Goal: Check status: Check status

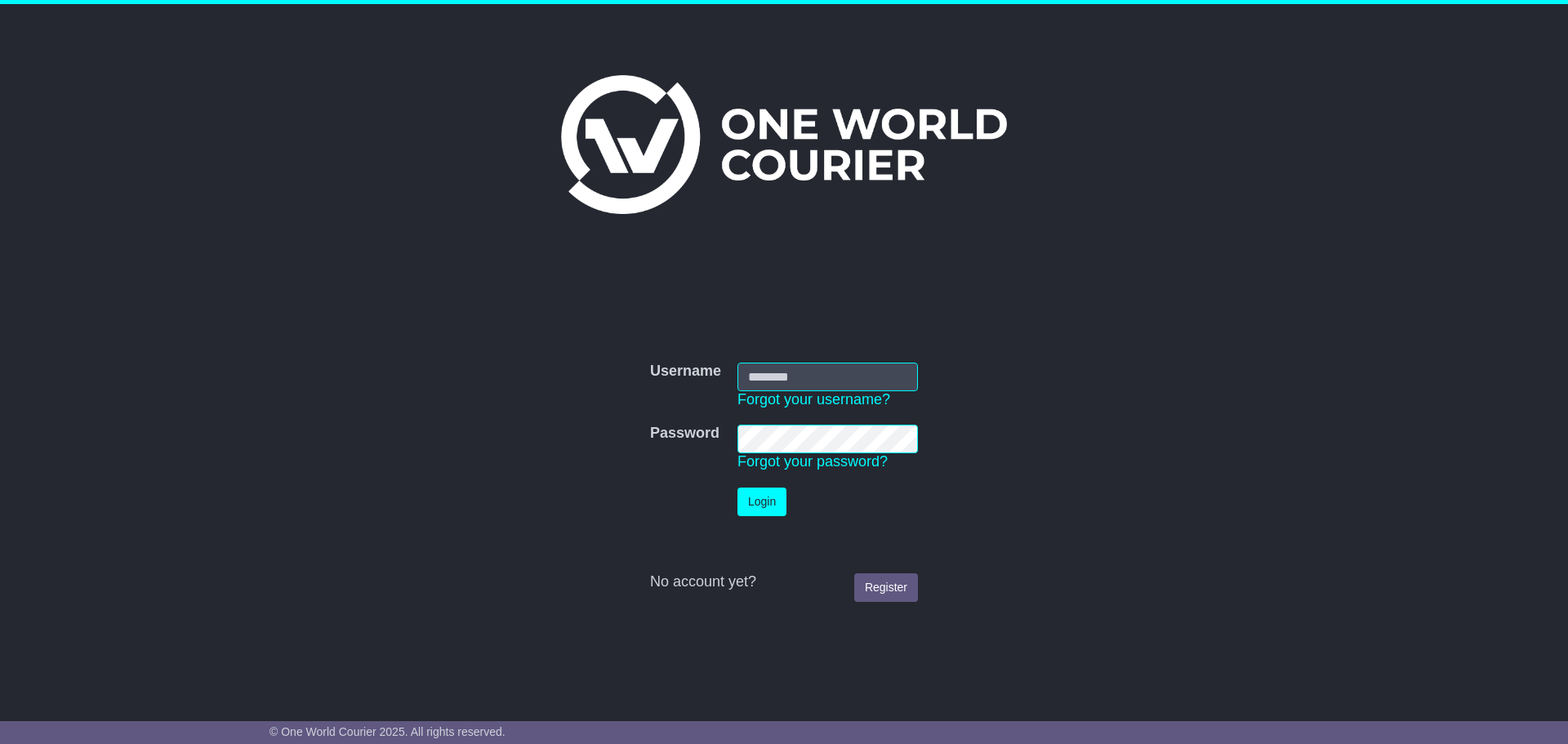
click at [770, 376] on input "Username" at bounding box center [828, 376] width 180 height 28
type input "**********"
click at [757, 502] on button "Login" at bounding box center [762, 501] width 49 height 28
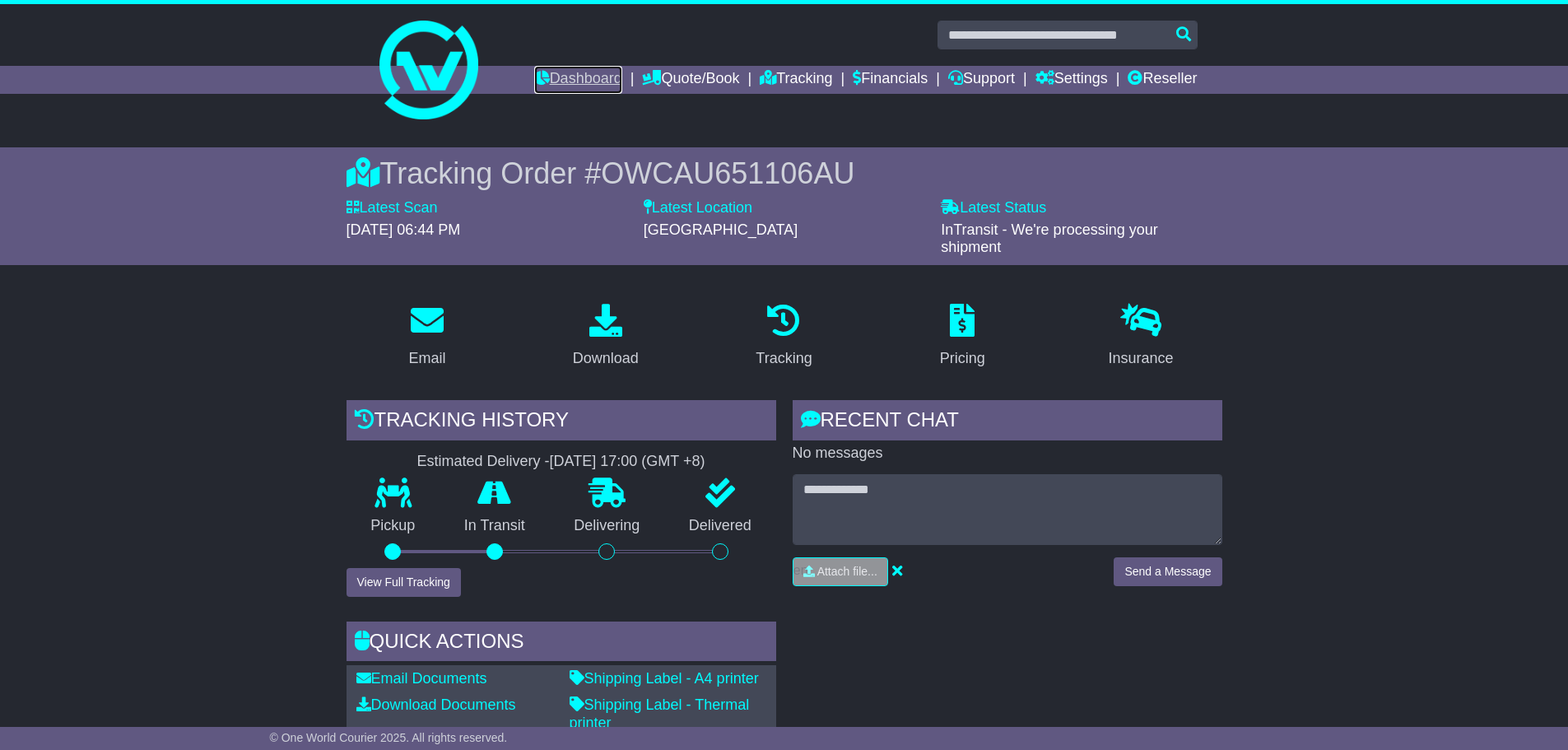
click at [572, 73] on link "Dashboard" at bounding box center [578, 80] width 88 height 28
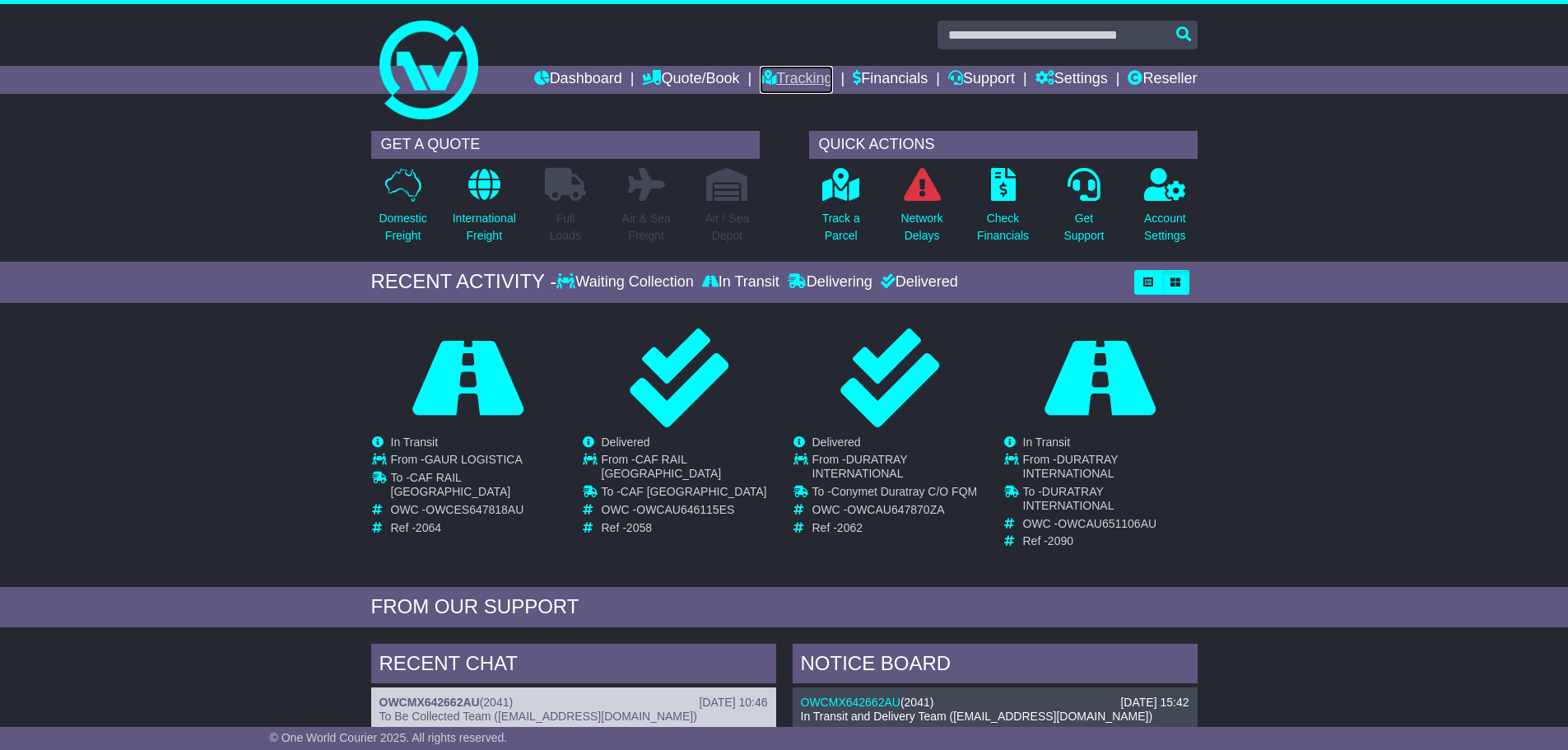
click at [776, 75] on link "Tracking" at bounding box center [795, 80] width 73 height 28
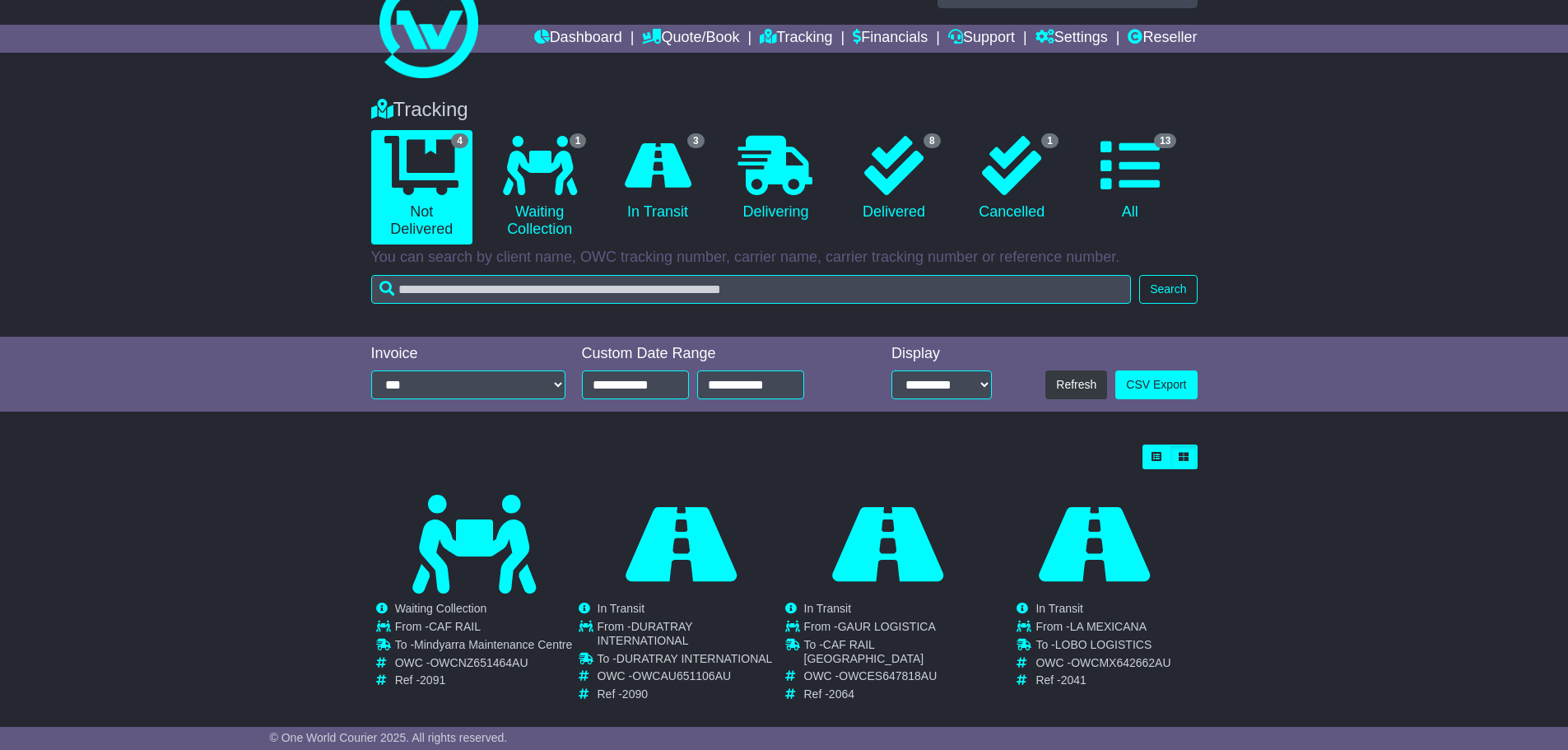
scroll to position [64, 0]
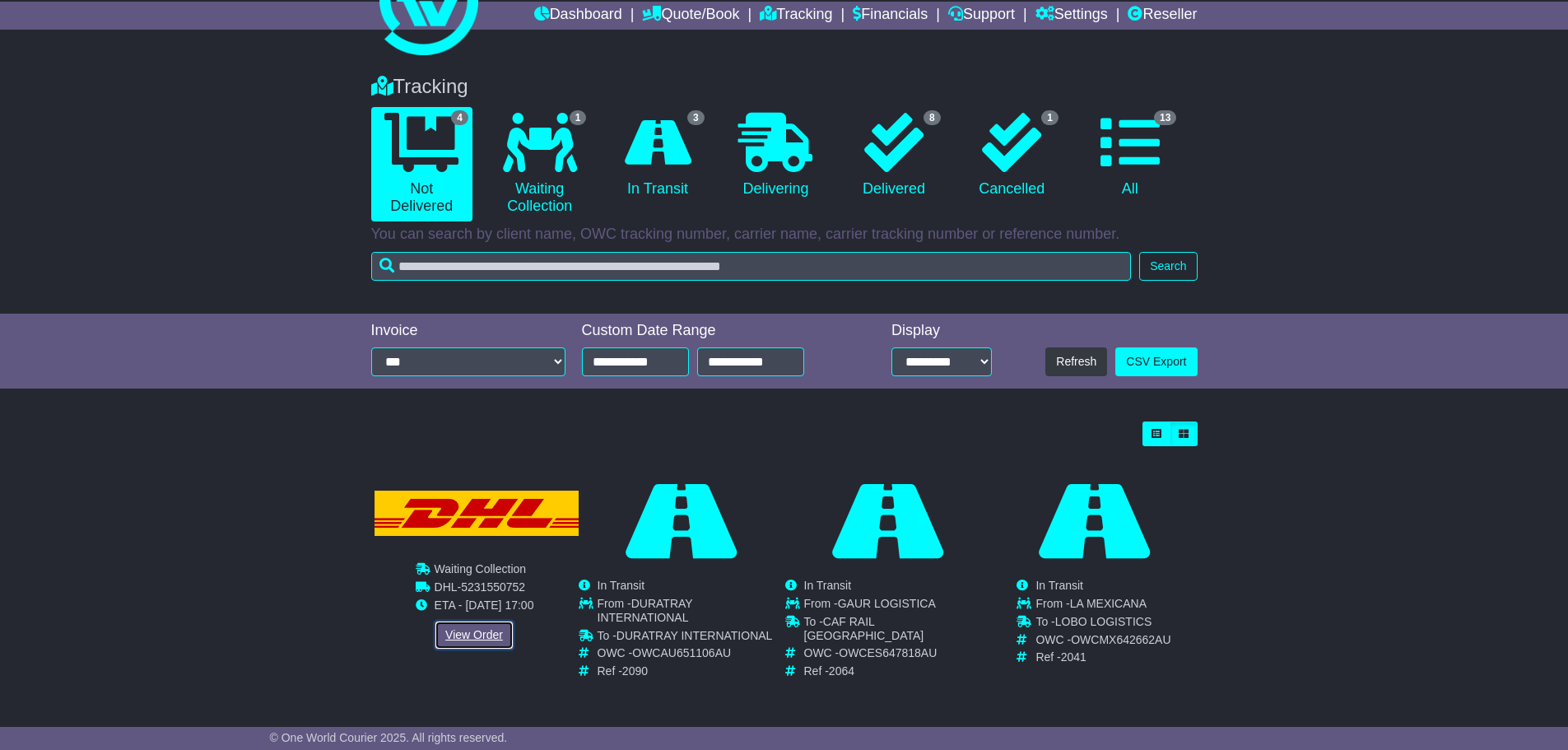
click at [462, 637] on link "View Order" at bounding box center [474, 635] width 79 height 28
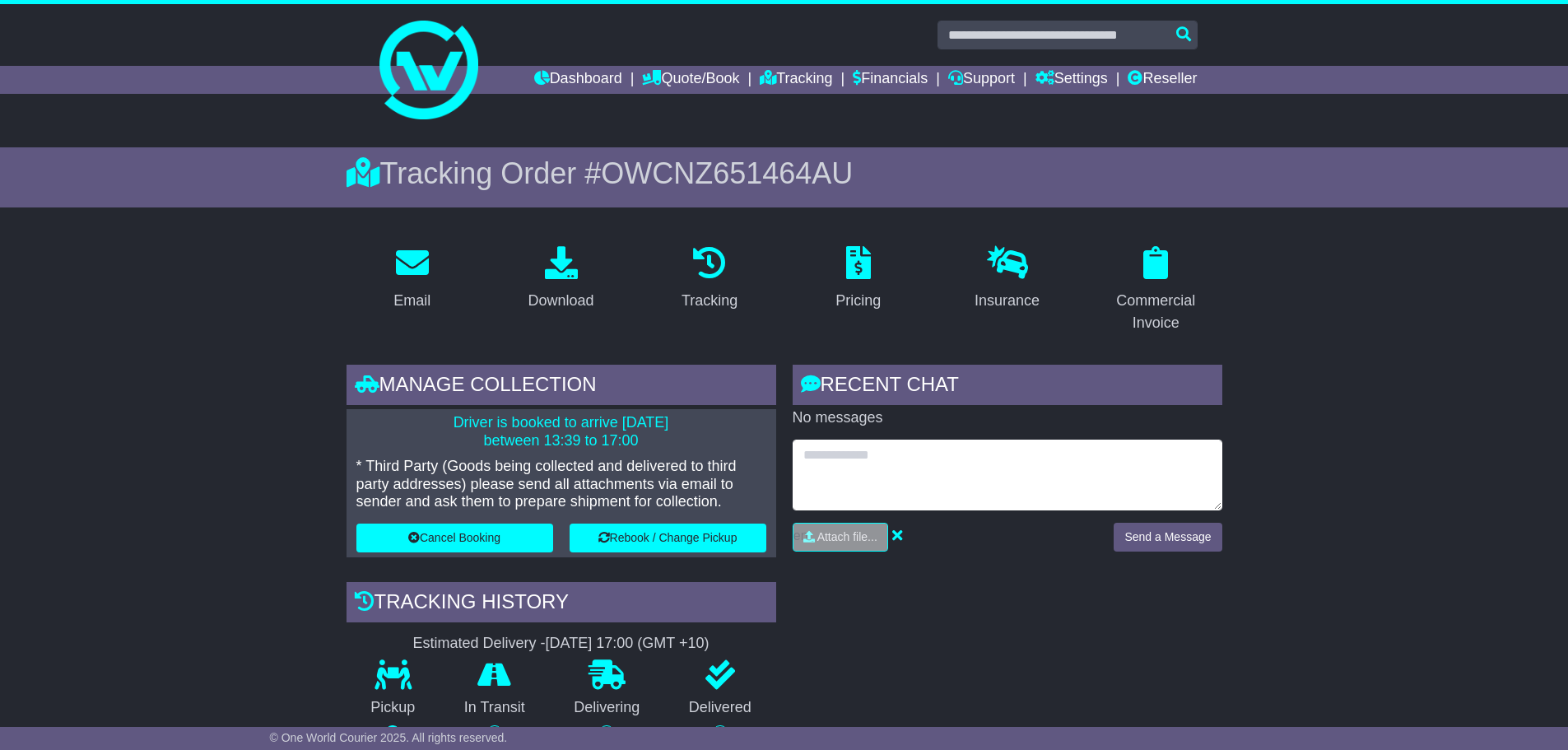
click at [821, 462] on textarea at bounding box center [1007, 475] width 429 height 71
type textarea "*"
type textarea "**********"
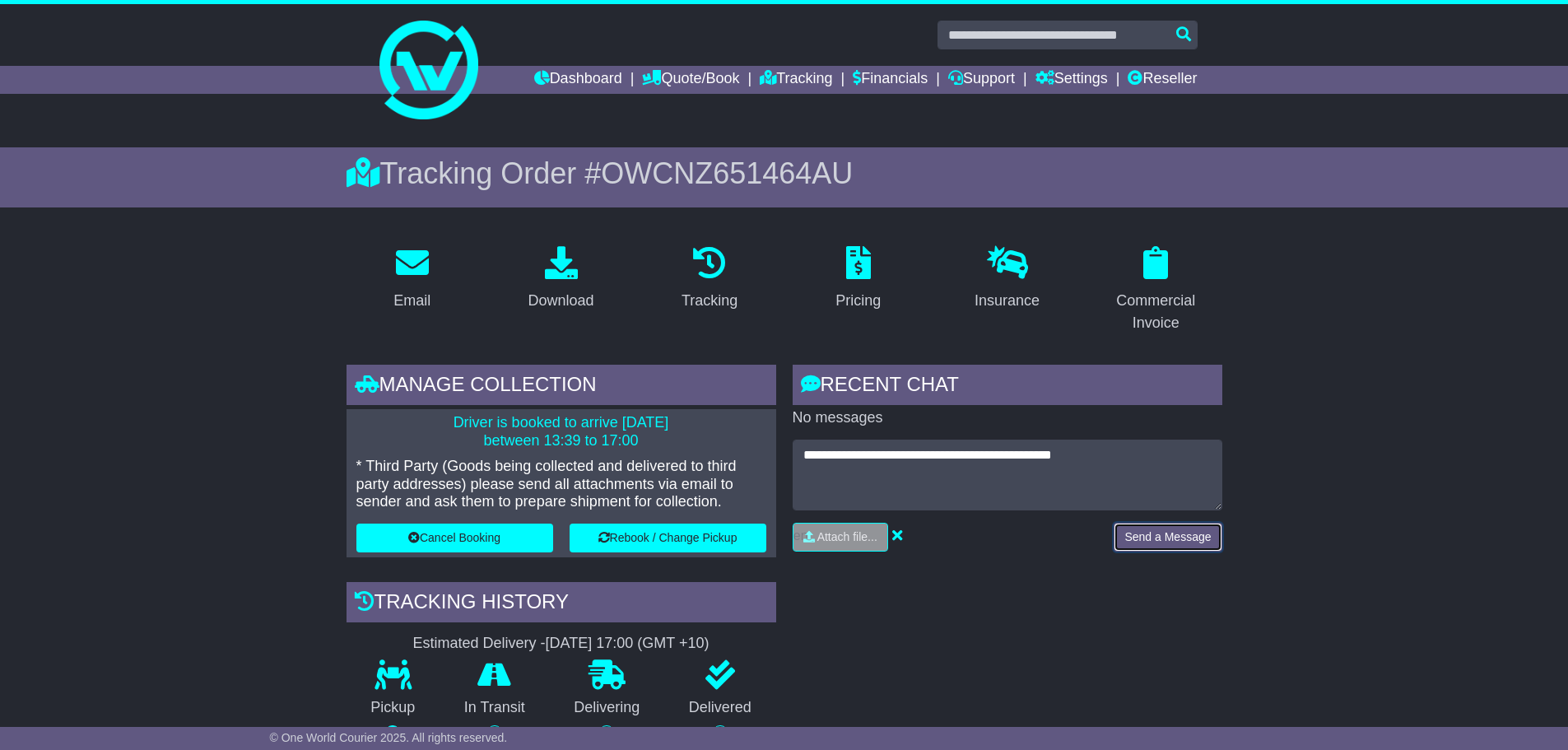
click at [1162, 541] on button "Send a Message" at bounding box center [1167, 537] width 108 height 28
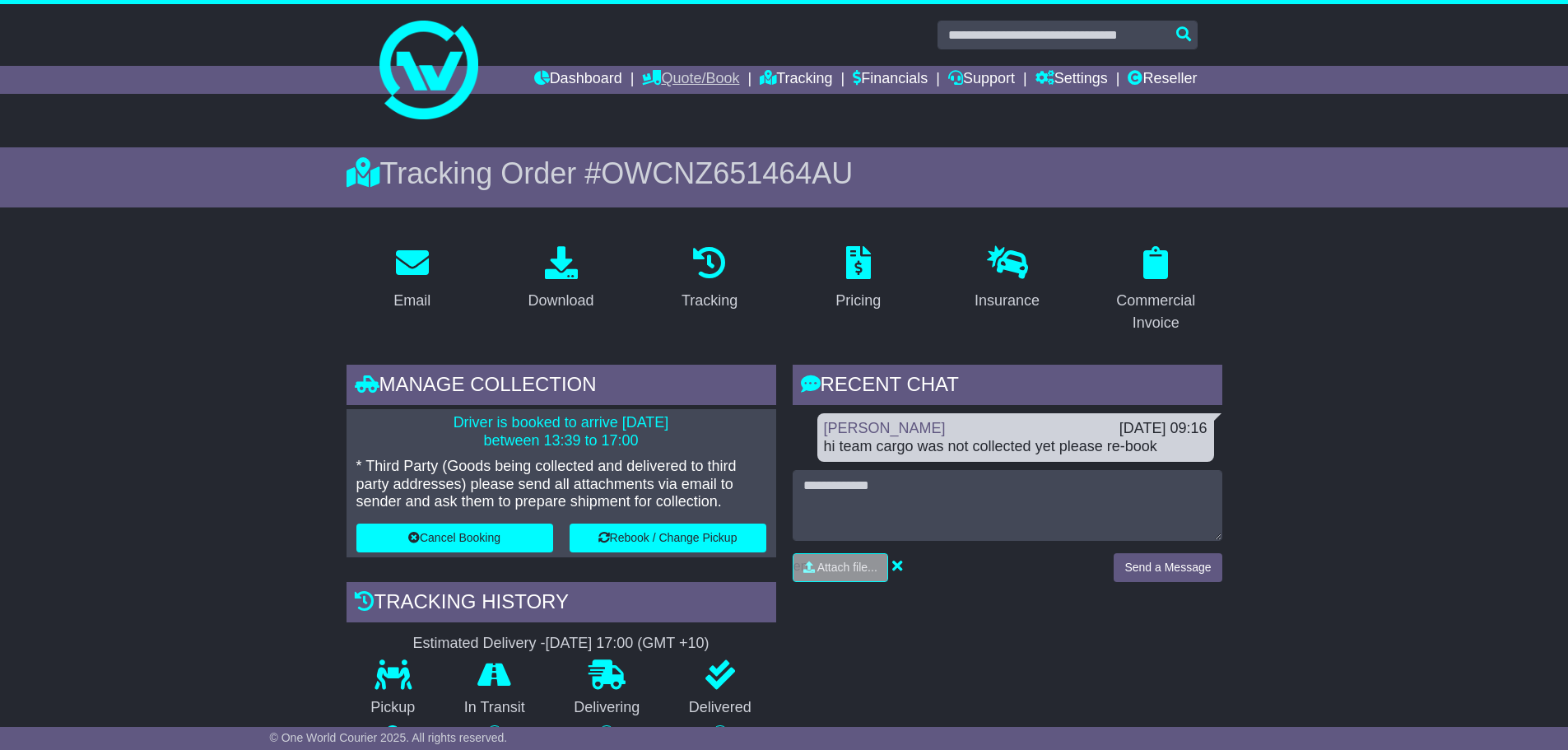
drag, startPoint x: 662, startPoint y: 78, endPoint x: 669, endPoint y: 84, distance: 9.2
click at [662, 78] on link "Quote/Book" at bounding box center [690, 80] width 97 height 28
click at [567, 102] on link at bounding box center [784, 69] width 843 height 131
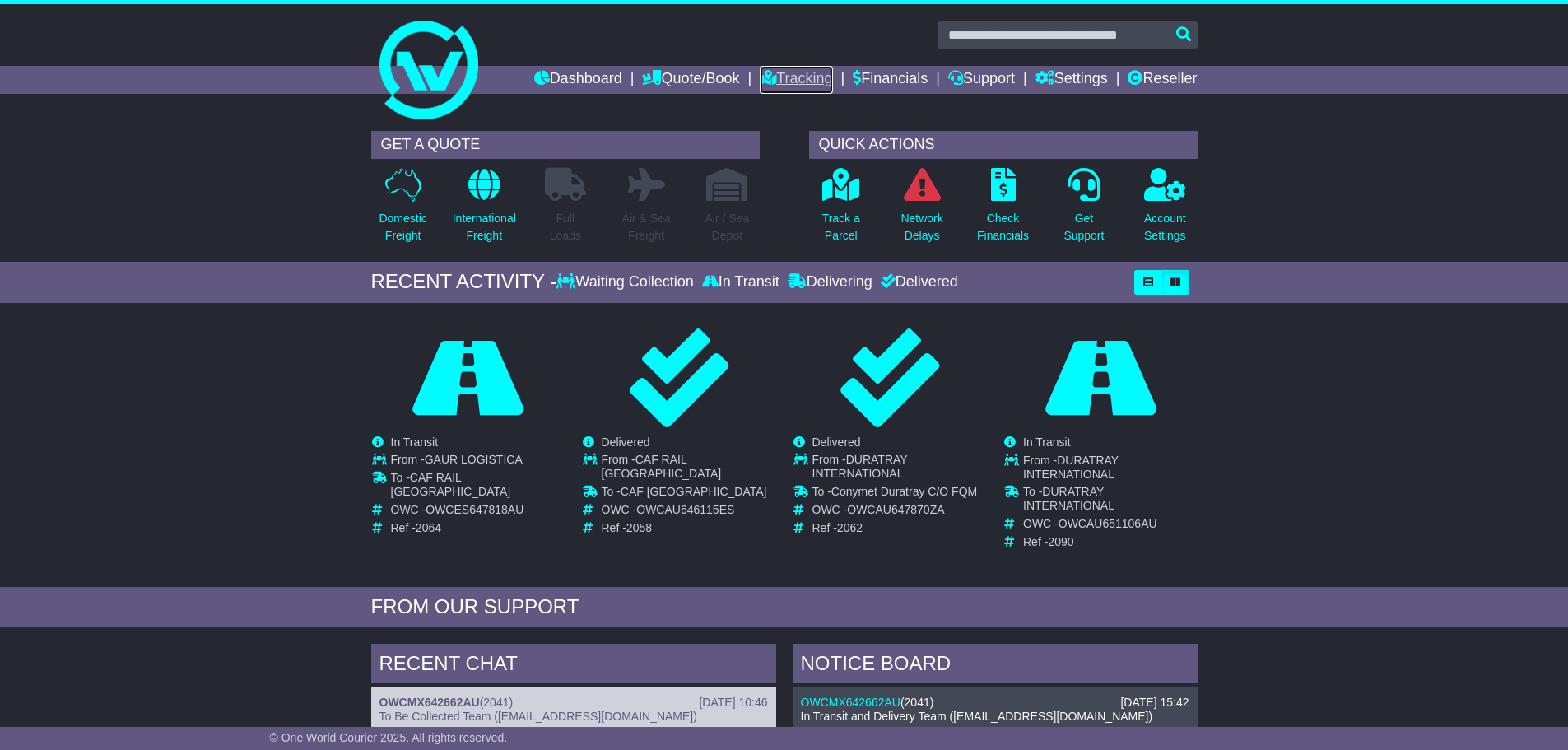
click at [791, 79] on link "Tracking" at bounding box center [795, 80] width 73 height 28
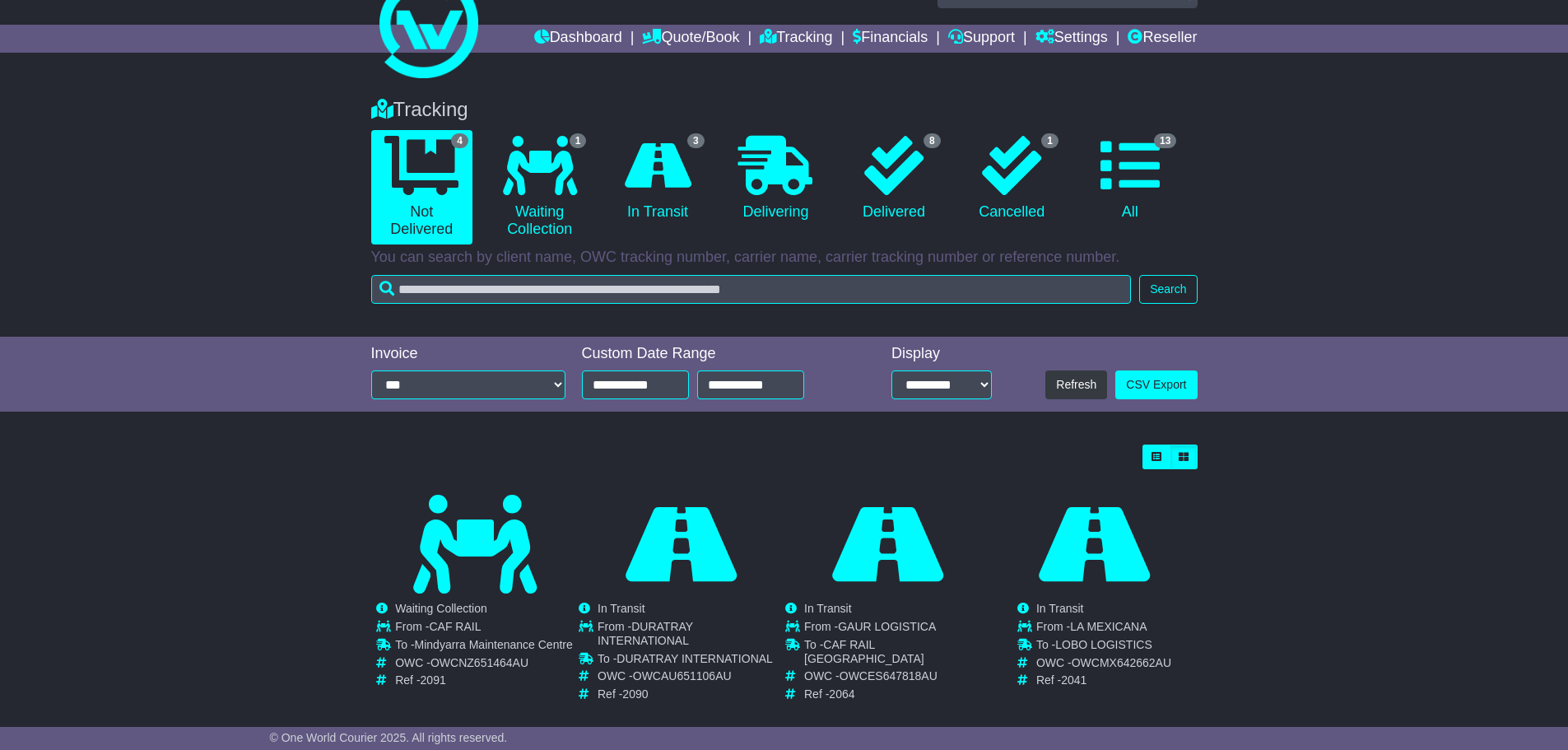
scroll to position [64, 0]
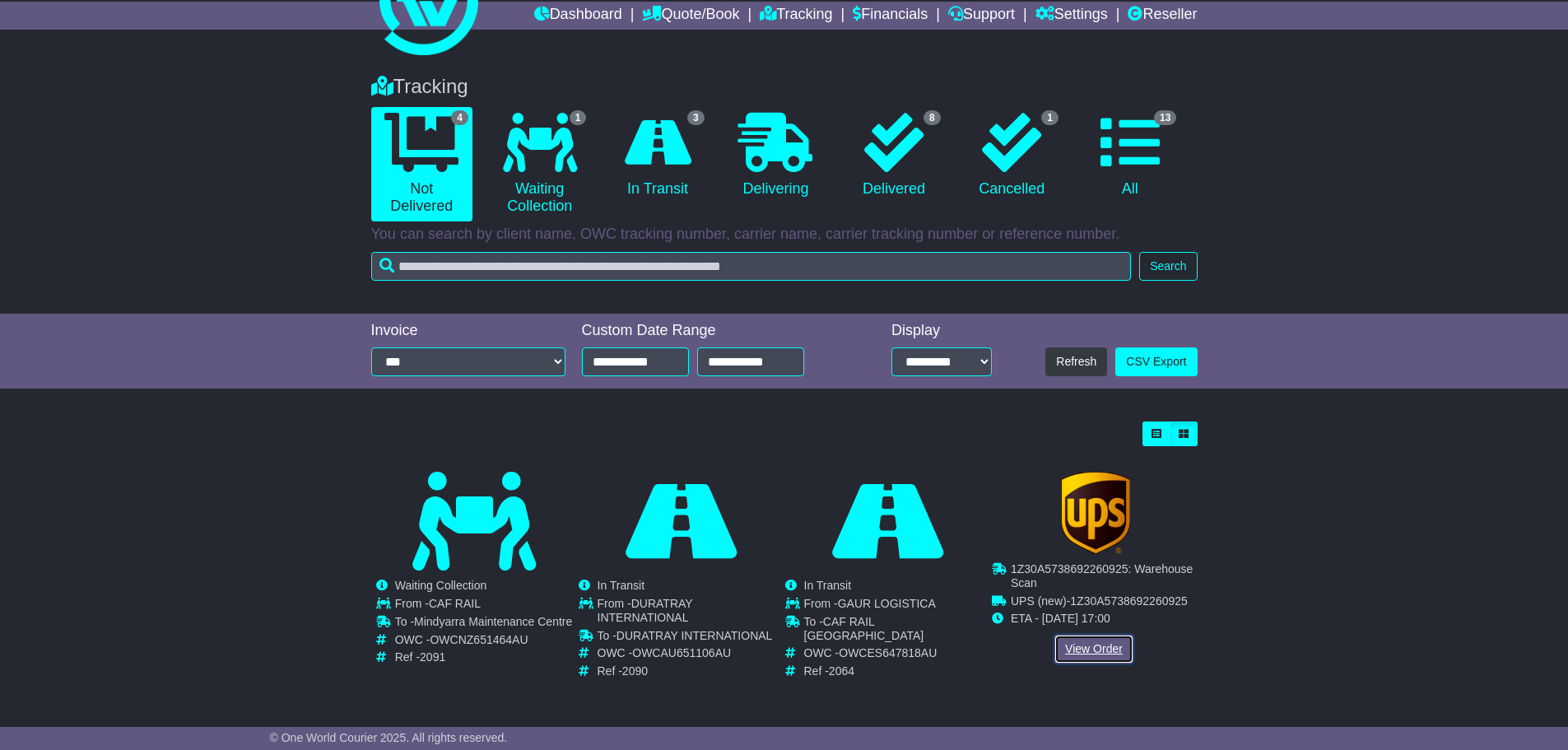
click at [1087, 650] on link "View Order" at bounding box center [1094, 649] width 79 height 28
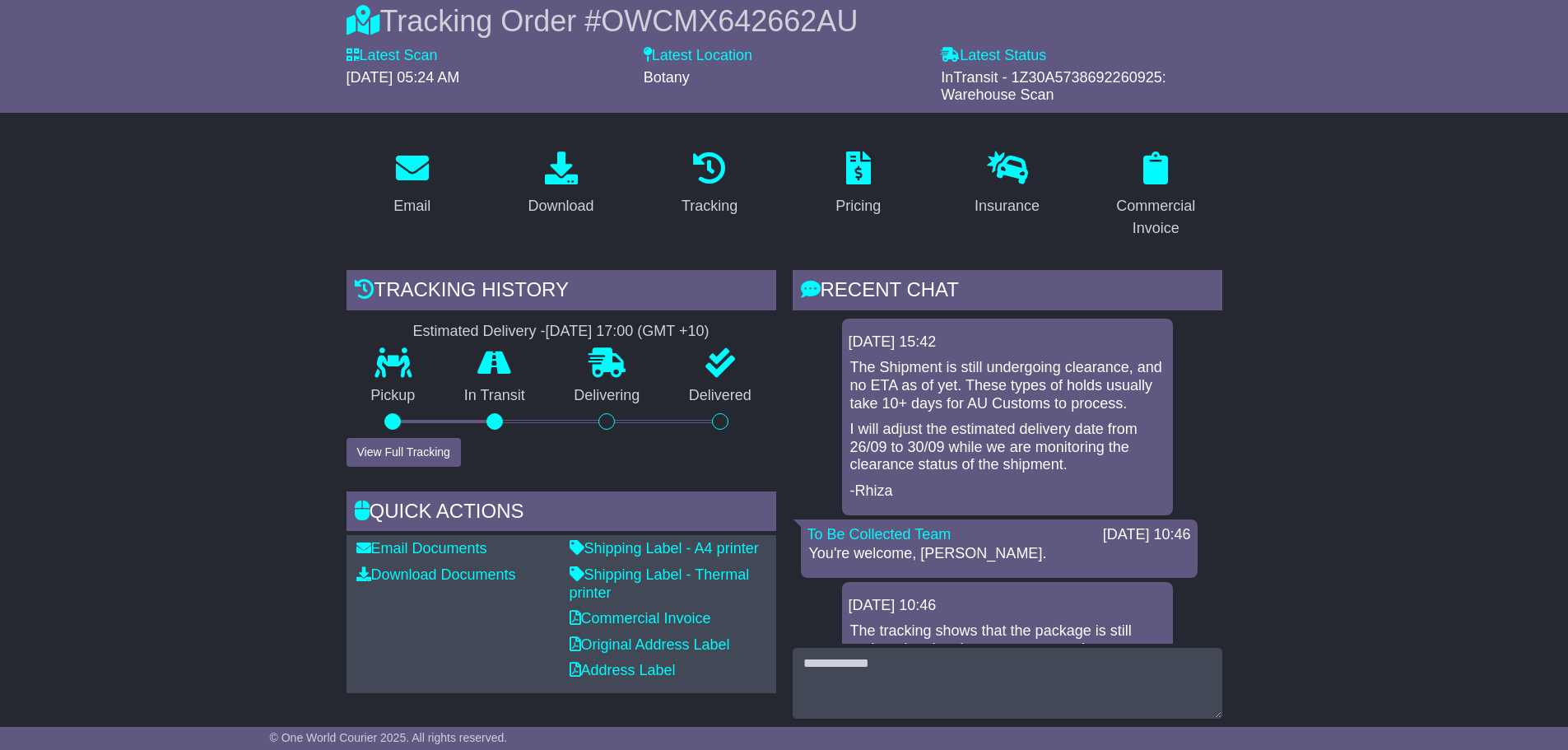
scroll to position [165, 0]
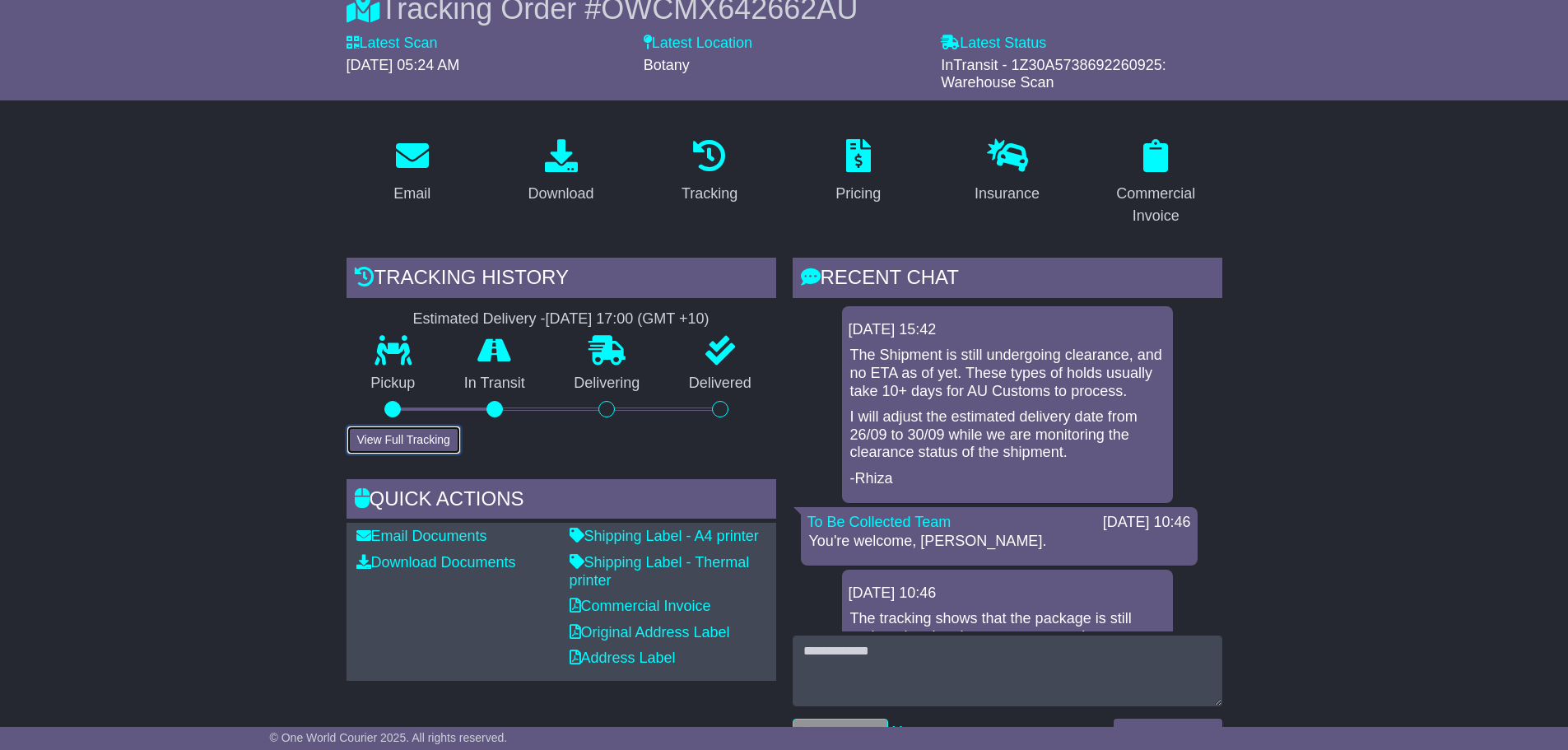
click at [418, 445] on button "View Full Tracking" at bounding box center [403, 440] width 114 height 28
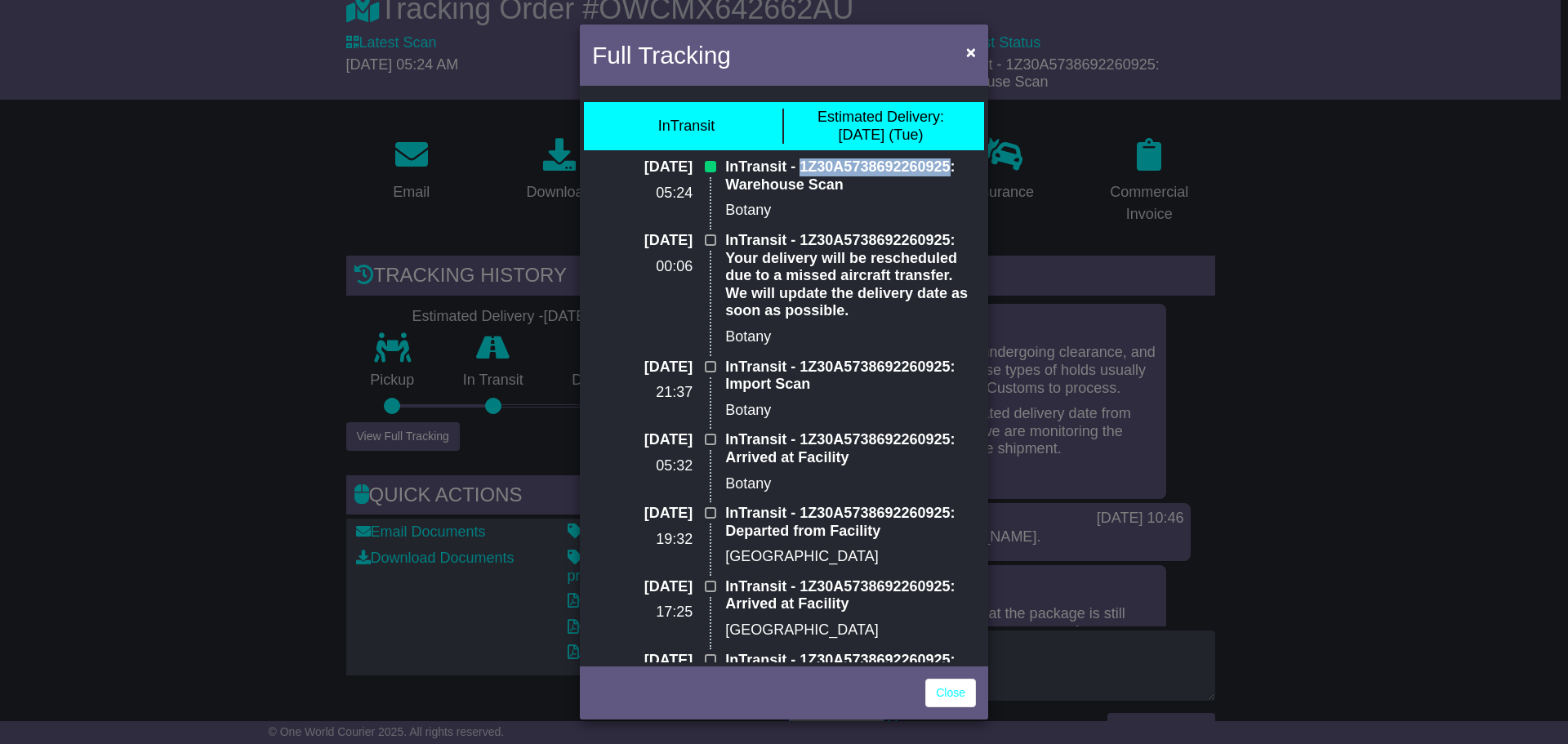
drag, startPoint x: 798, startPoint y: 165, endPoint x: 944, endPoint y: 167, distance: 146.0
click at [944, 167] on p "InTransit - 1Z30A5738692260925: Warehouse Scan" at bounding box center [850, 175] width 251 height 35
copy p "1Z30A5738692260925"
click at [850, 233] on p "InTransit - 1Z30A5738692260925: Your delivery will be rescheduled due to a miss…" at bounding box center [850, 276] width 251 height 88
drag, startPoint x: 798, startPoint y: 438, endPoint x: 940, endPoint y: 437, distance: 142.0
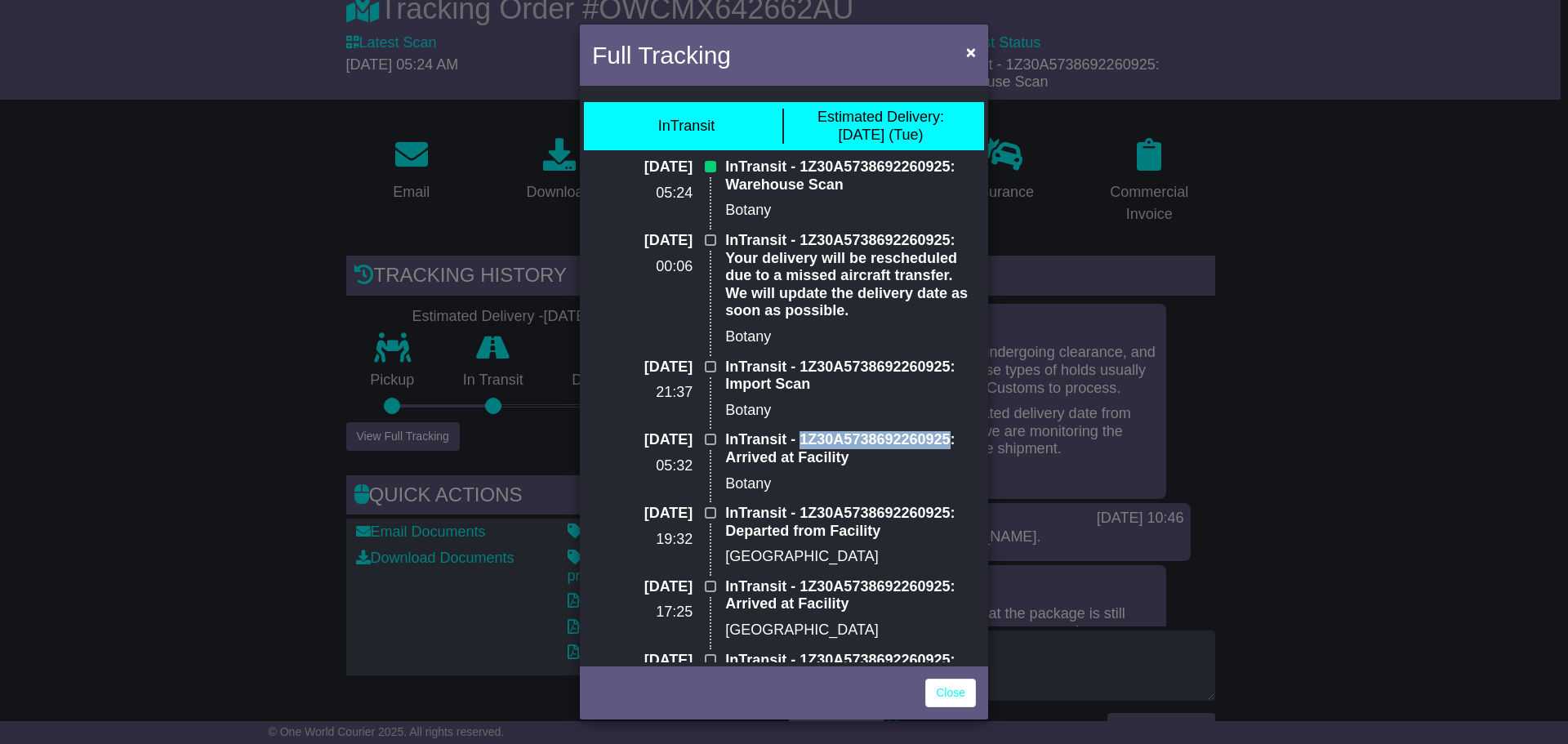
click at [940, 437] on p "InTransit - 1Z30A5738692260925: Arrived at Facility" at bounding box center [850, 448] width 251 height 35
click at [878, 405] on p "Botany" at bounding box center [850, 410] width 251 height 18
click at [1311, 307] on div "Full Tracking × InTransit Estimated Delivery: 30 Sep (Tue) 22 Sep 2025 05:24 In…" at bounding box center [784, 372] width 1568 height 744
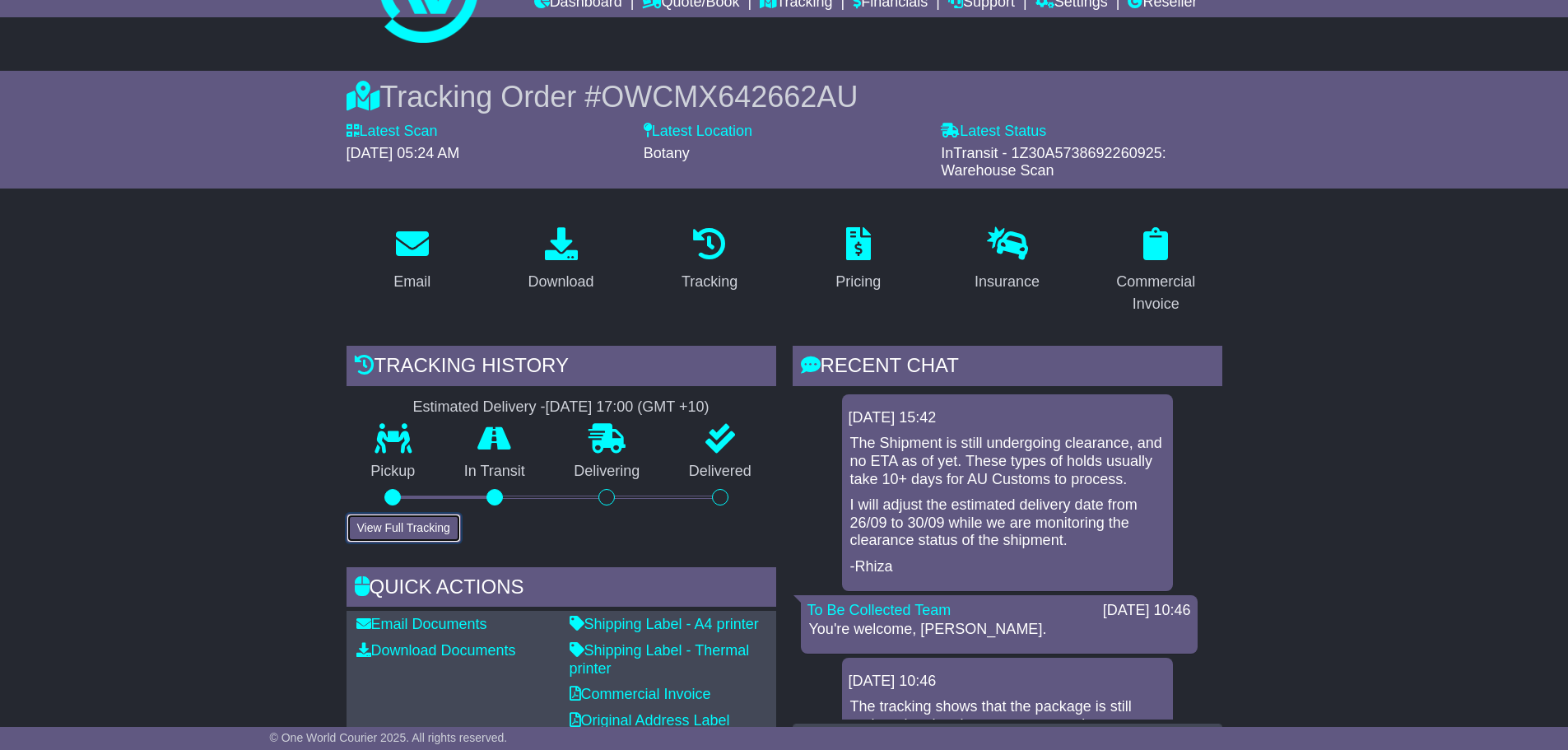
scroll to position [0, 0]
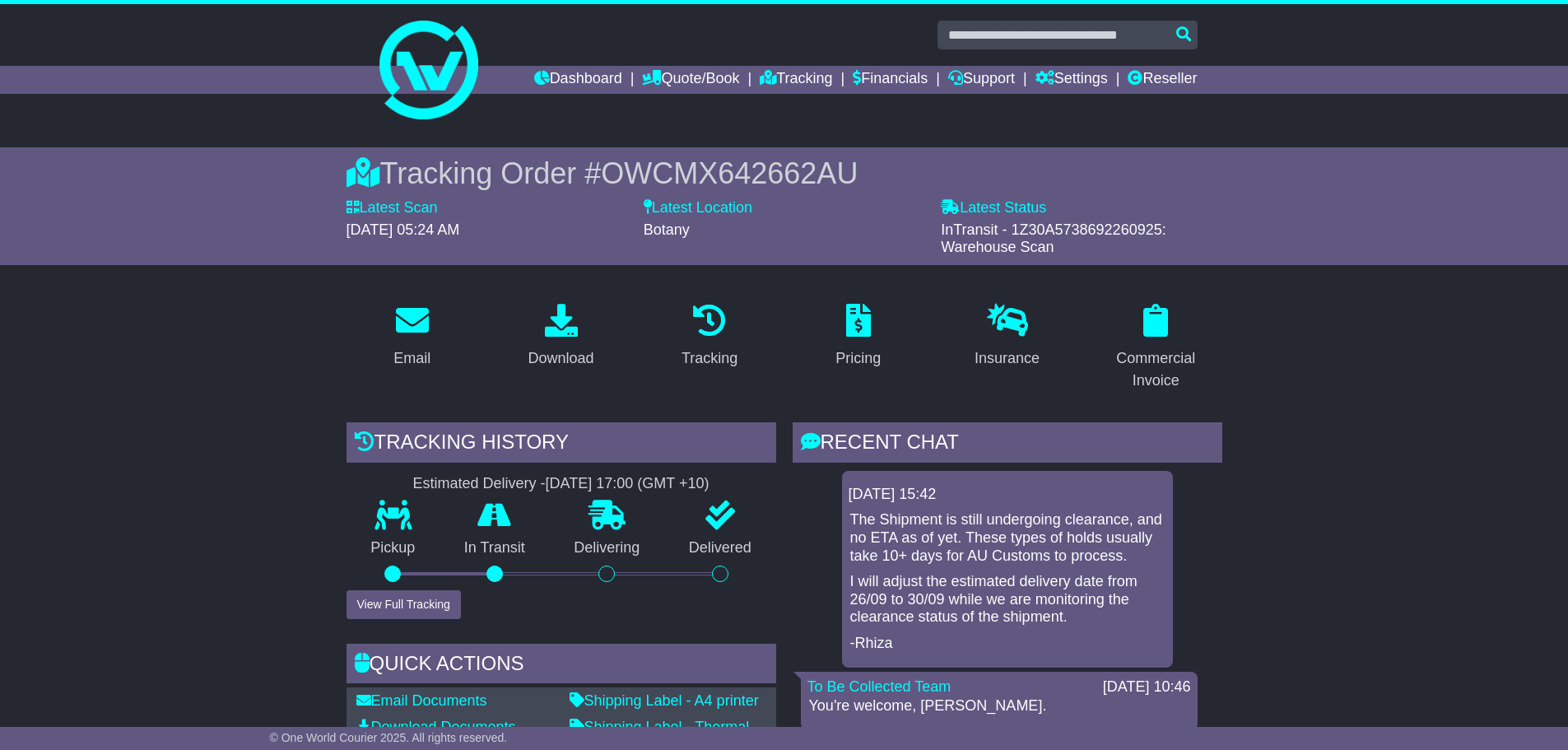
drag, startPoint x: 1011, startPoint y: 224, endPoint x: 1160, endPoint y: 224, distance: 149.0
click at [1160, 224] on span "InTransit - 1Z30A5738692260925: Warehouse Scan" at bounding box center [1054, 238] width 225 height 35
copy span "1Z30A5738692260925"
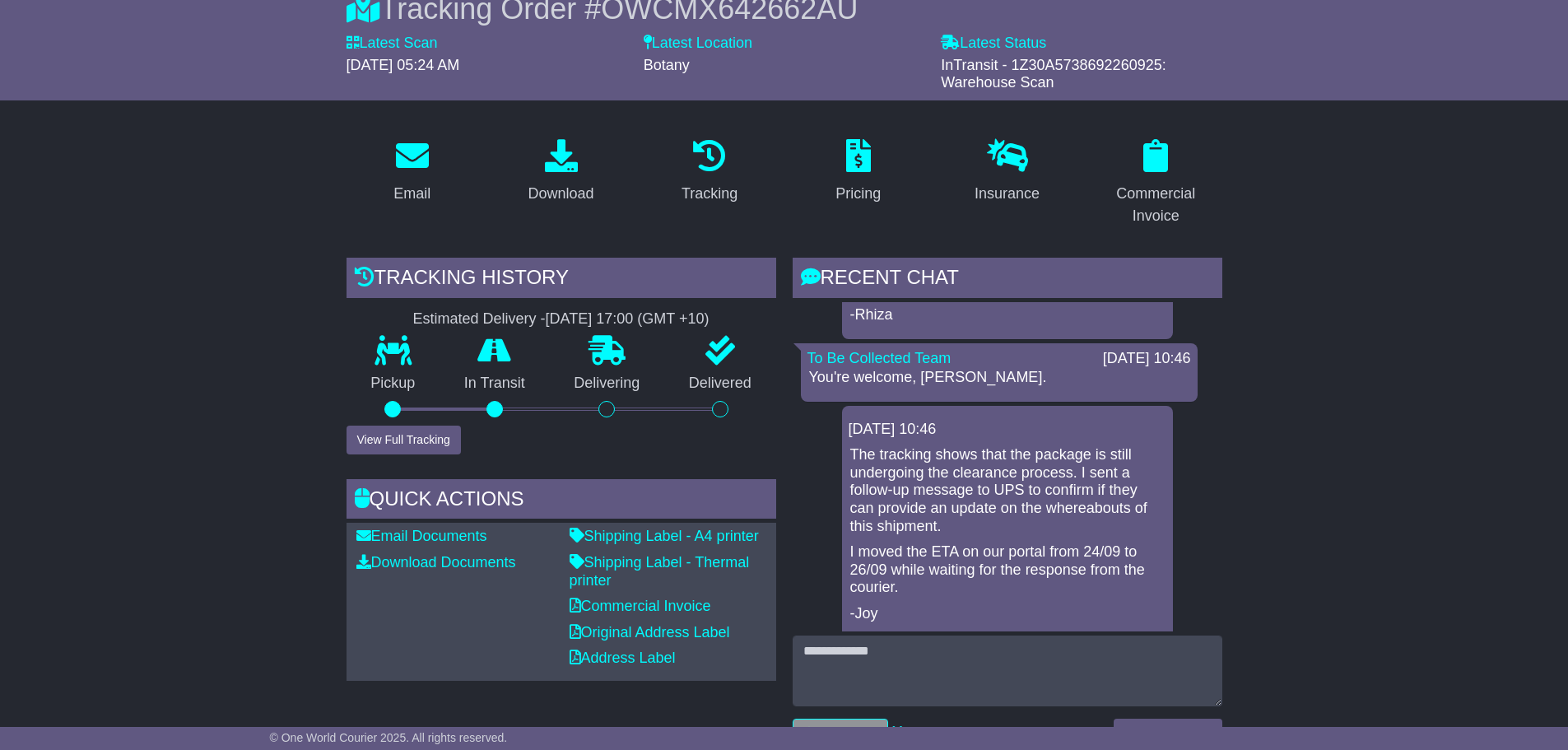
scroll to position [165, 0]
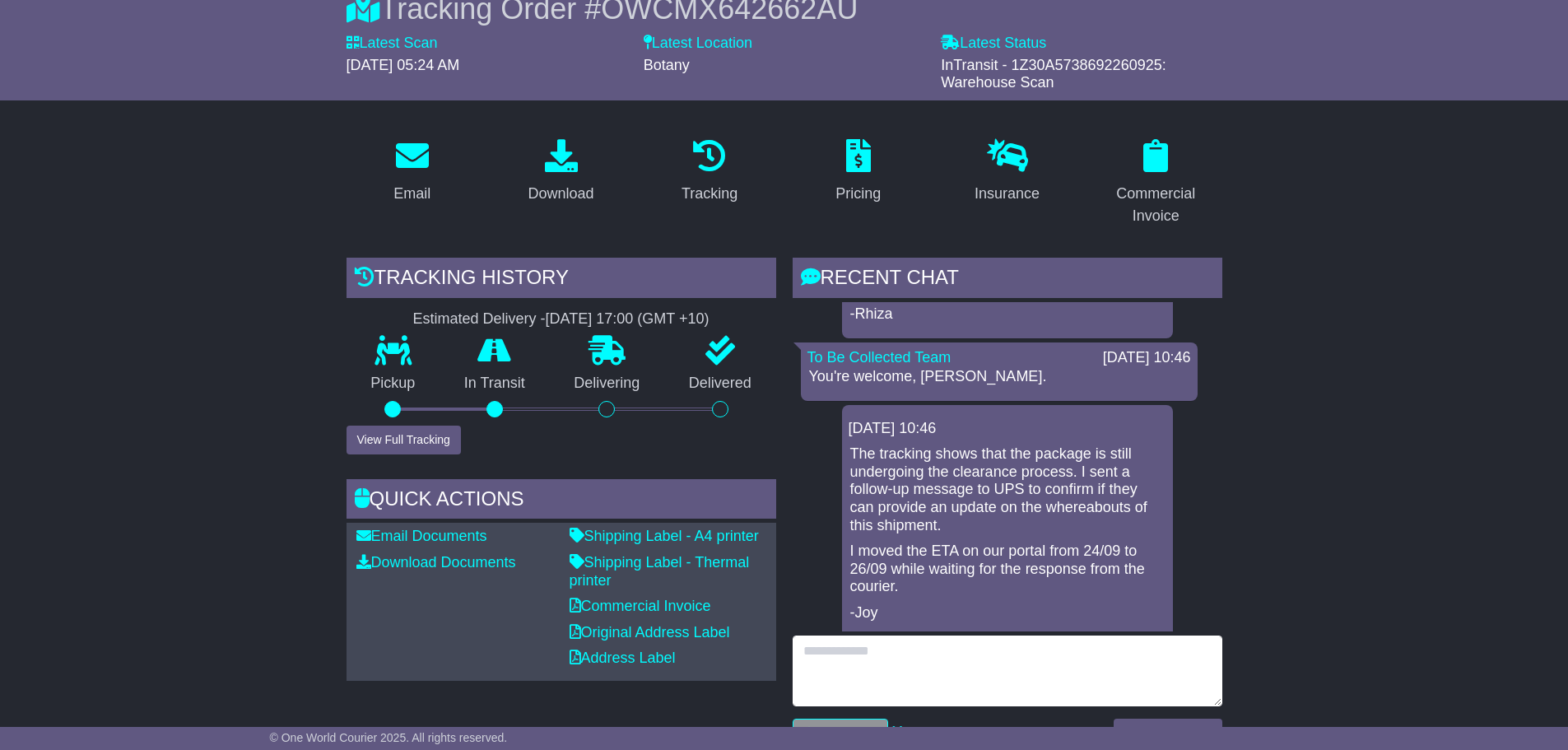
click at [855, 666] on textarea at bounding box center [1007, 671] width 429 height 71
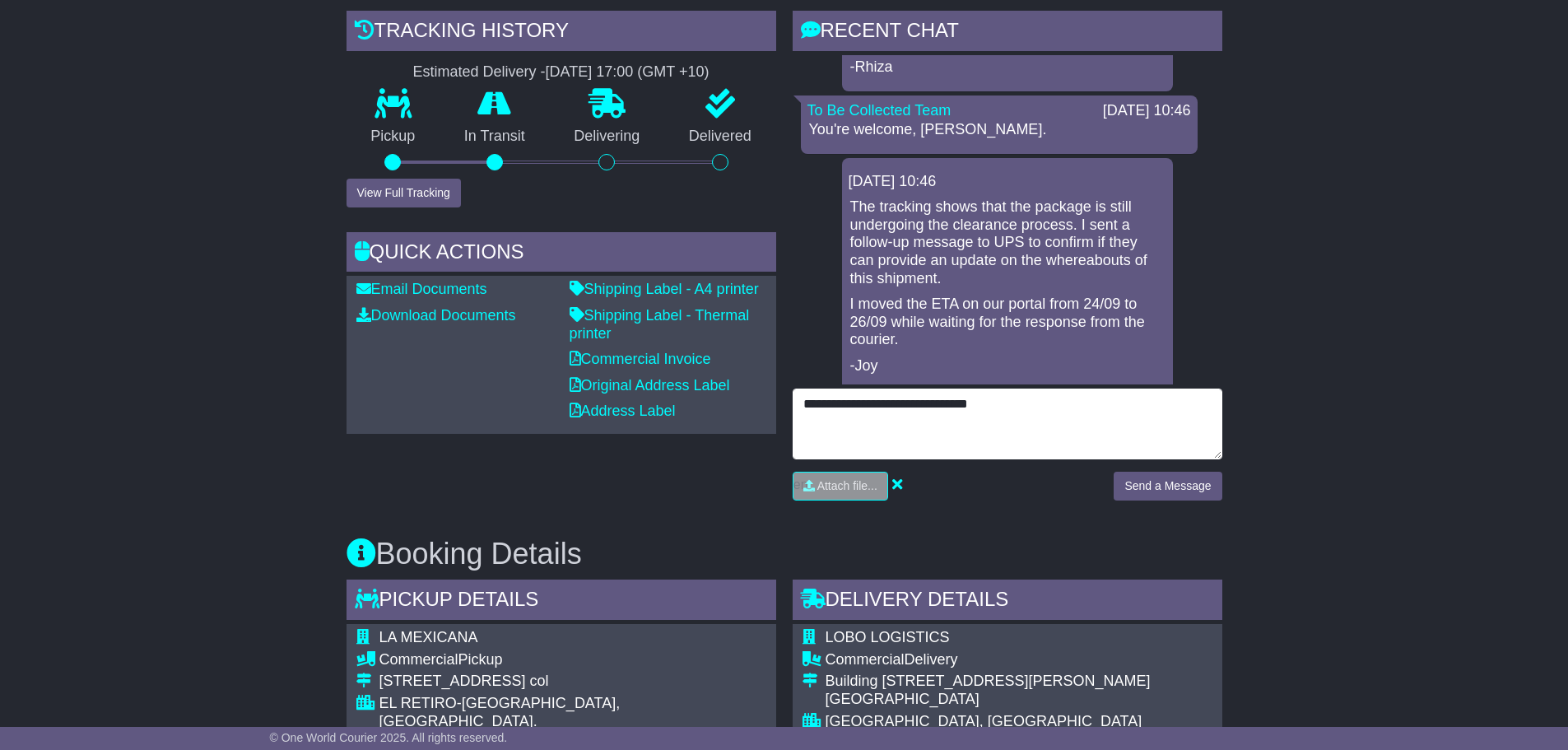
type textarea "**********"
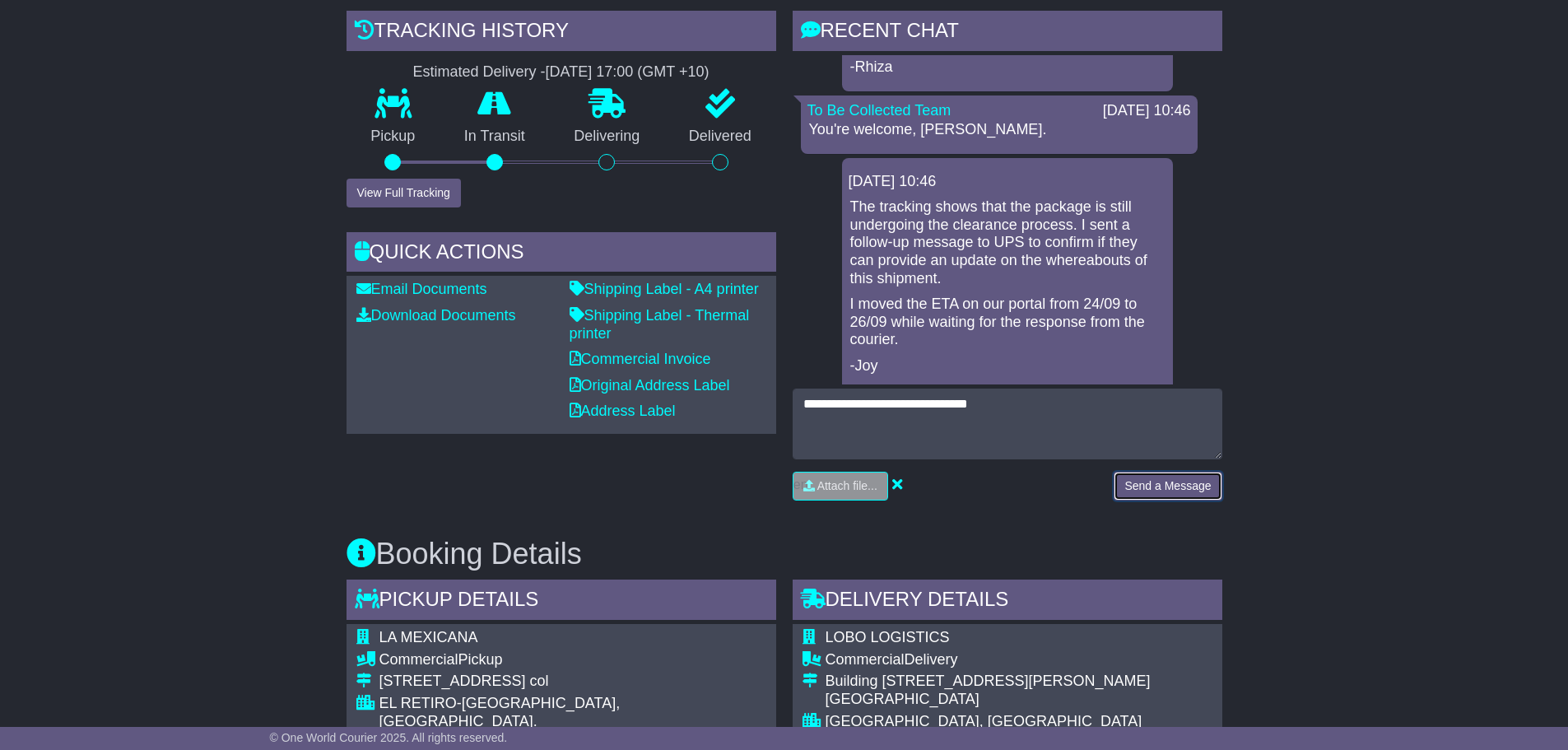
click at [1150, 485] on button "Send a Message" at bounding box center [1167, 486] width 108 height 28
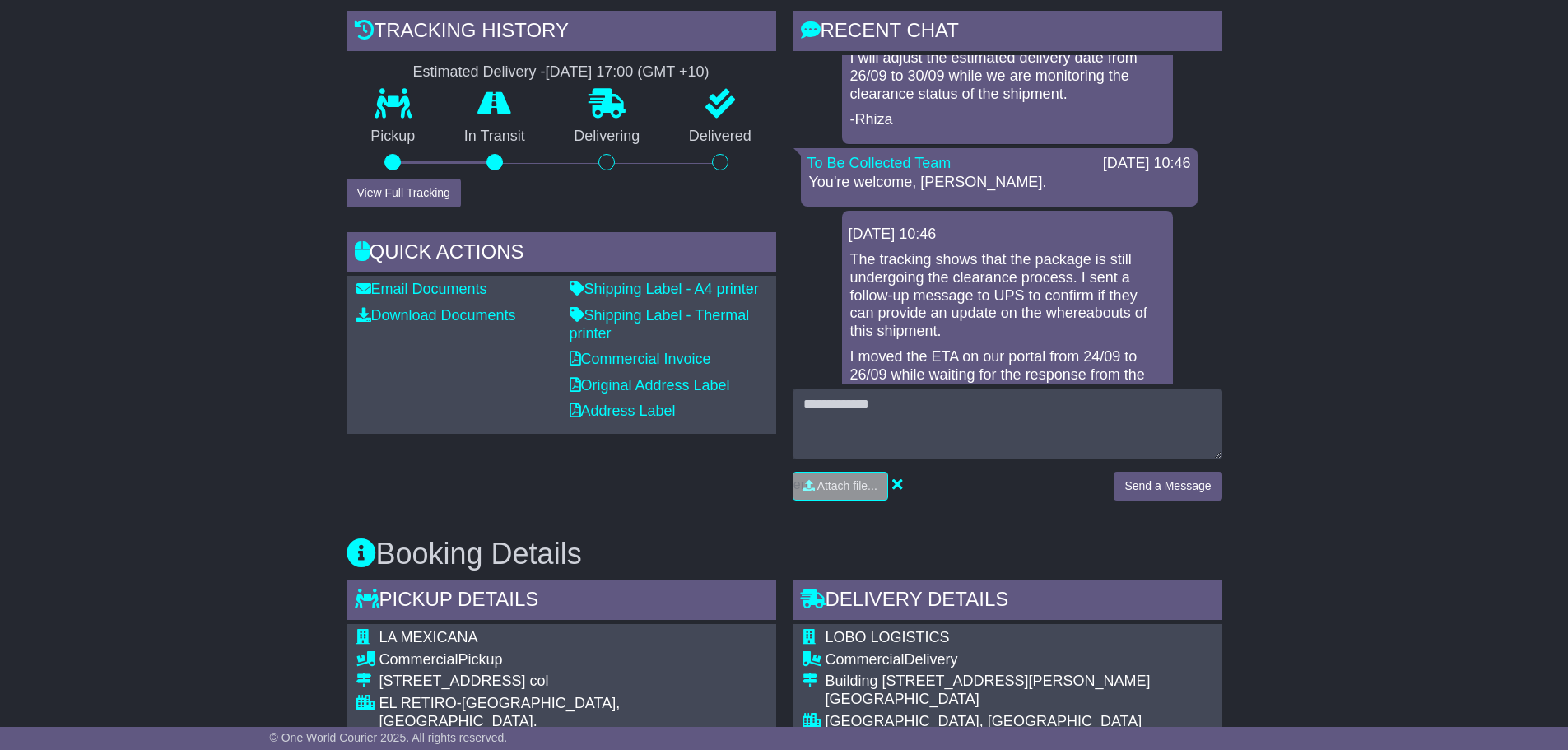
scroll to position [165, 0]
